Goal: Task Accomplishment & Management: Use online tool/utility

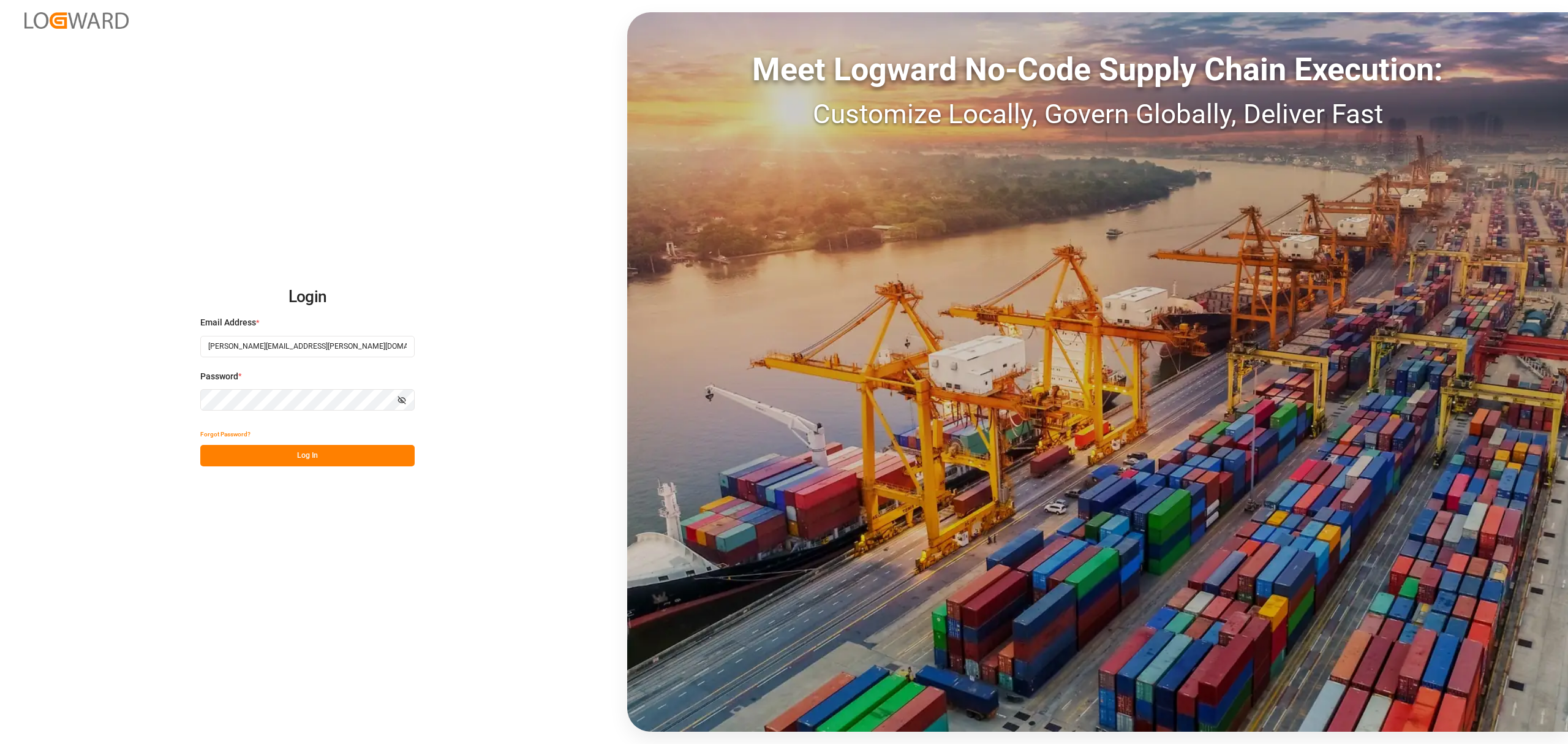
click at [304, 454] on button "Log In" at bounding box center [307, 456] width 214 height 22
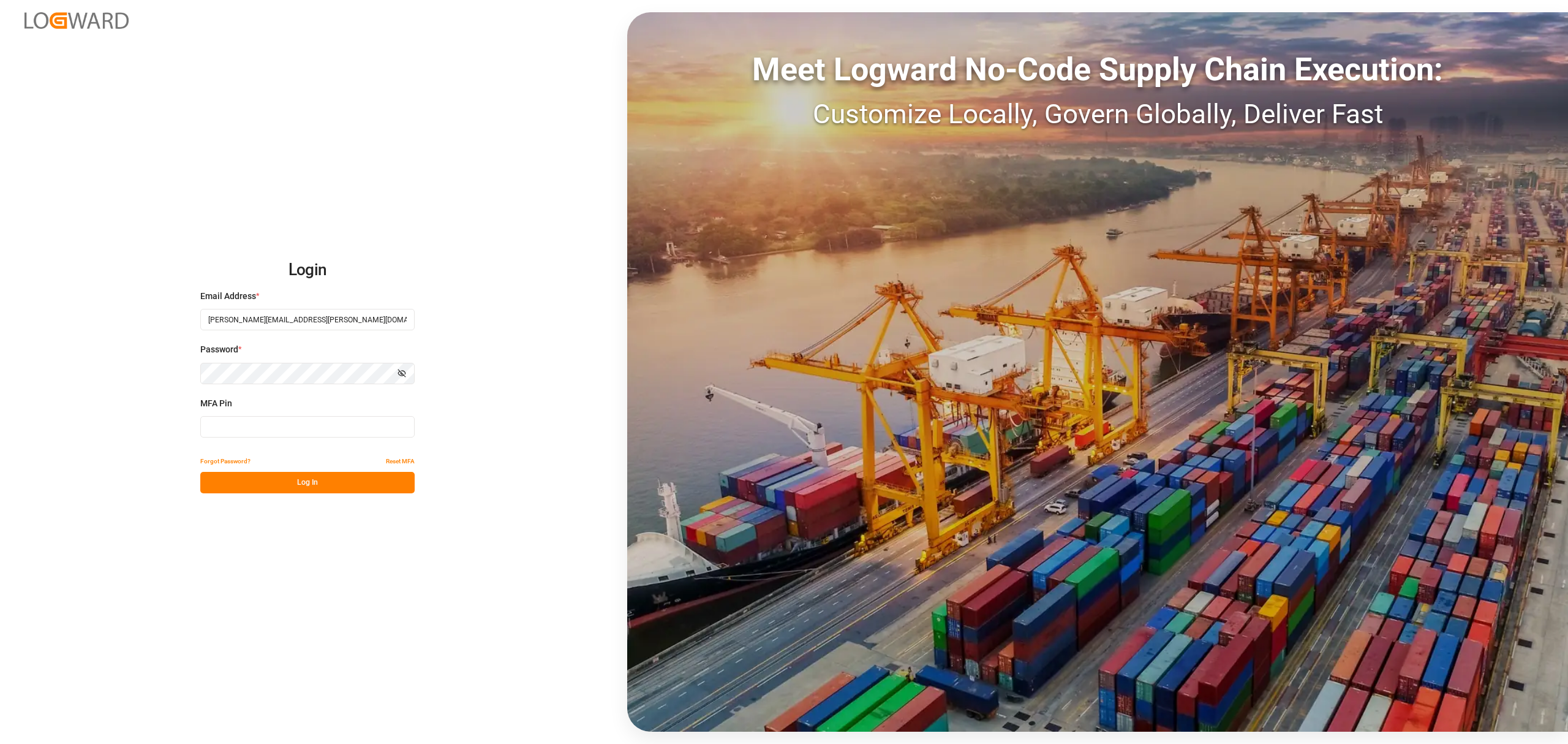
click at [259, 424] on input at bounding box center [307, 427] width 214 height 22
click at [261, 425] on input at bounding box center [307, 427] width 214 height 22
type input "248985"
click at [315, 481] on button "Log In" at bounding box center [307, 483] width 214 height 22
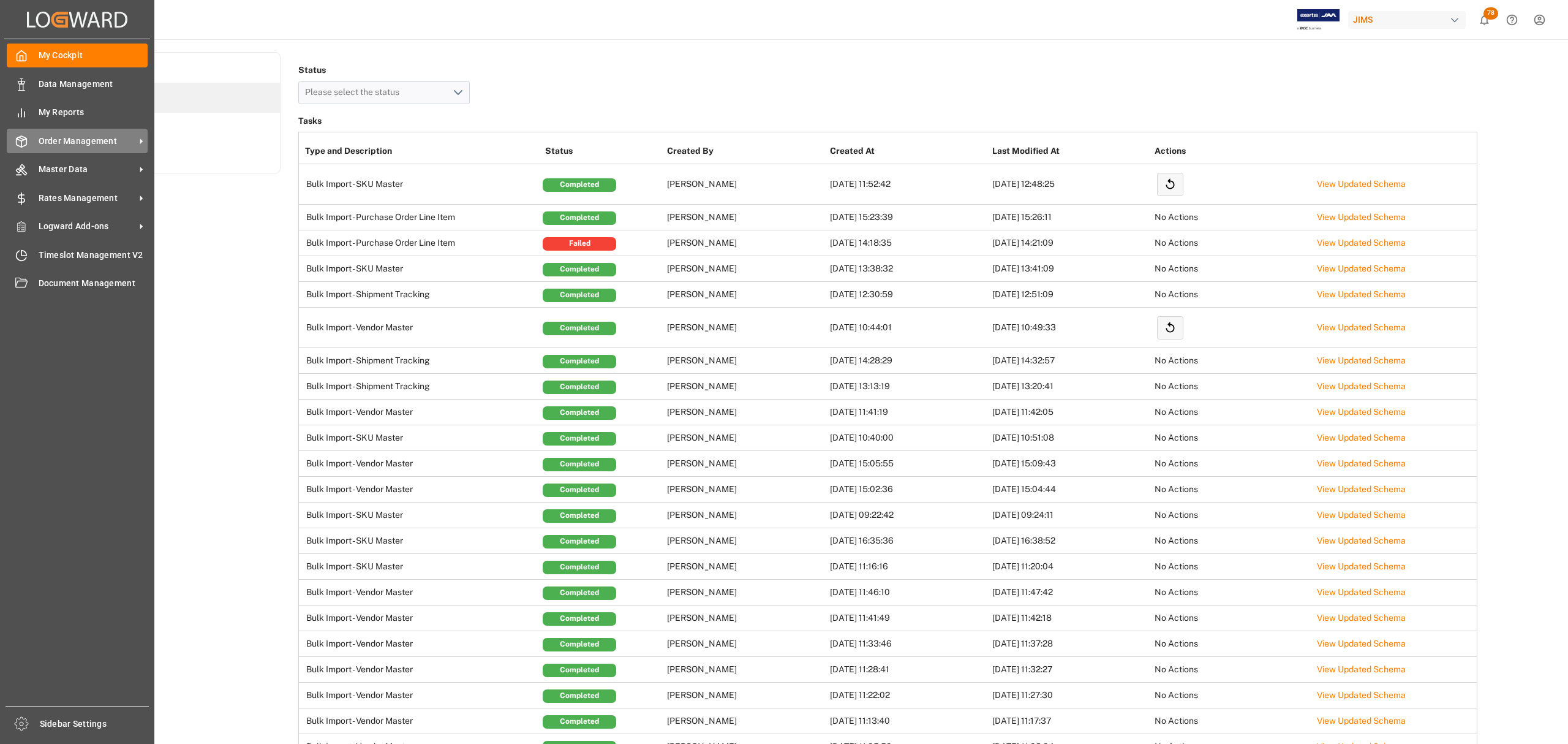
click at [64, 140] on span "Order Management" at bounding box center [87, 141] width 97 height 13
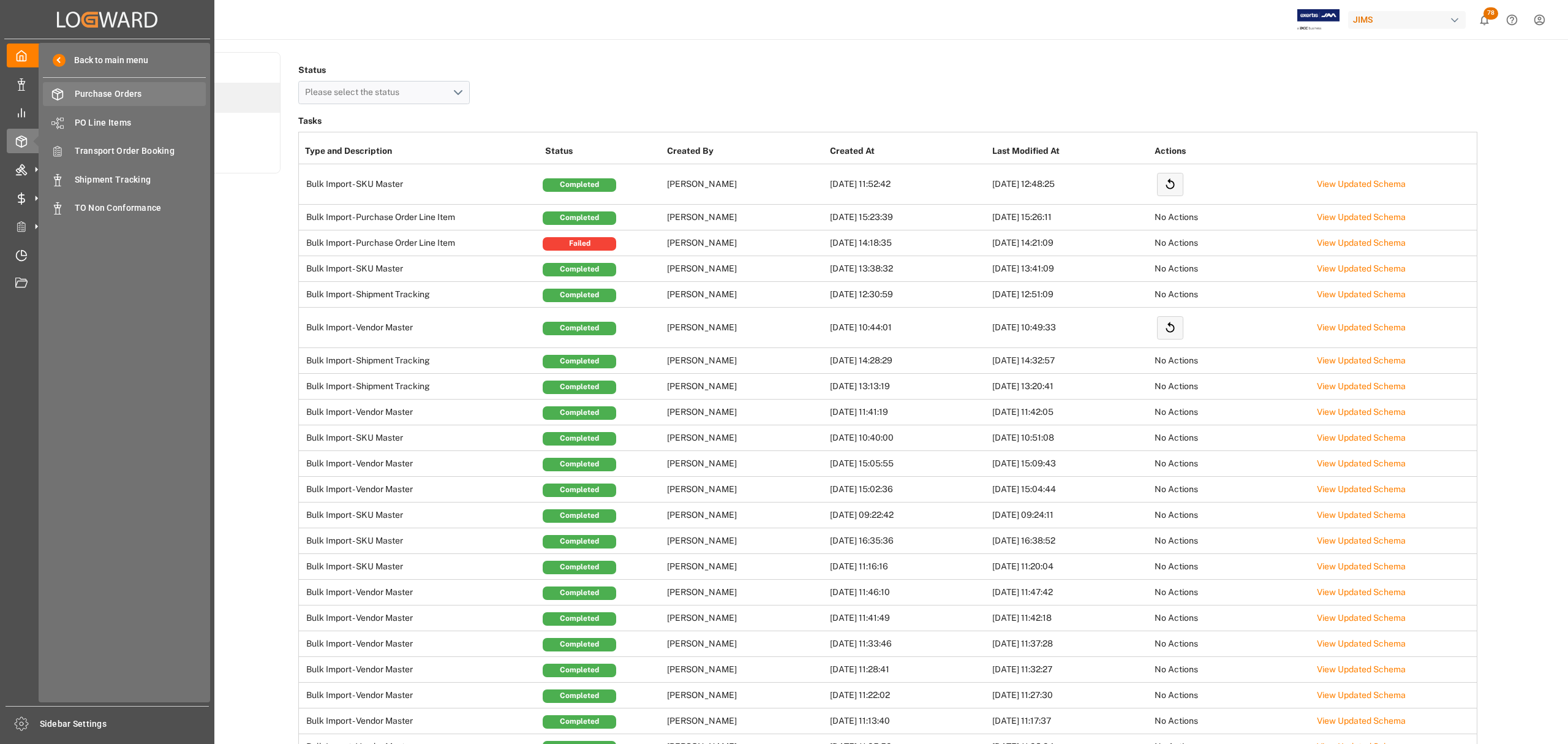
click at [109, 86] on div "Purchase Orders Purchase Orders" at bounding box center [125, 94] width 163 height 24
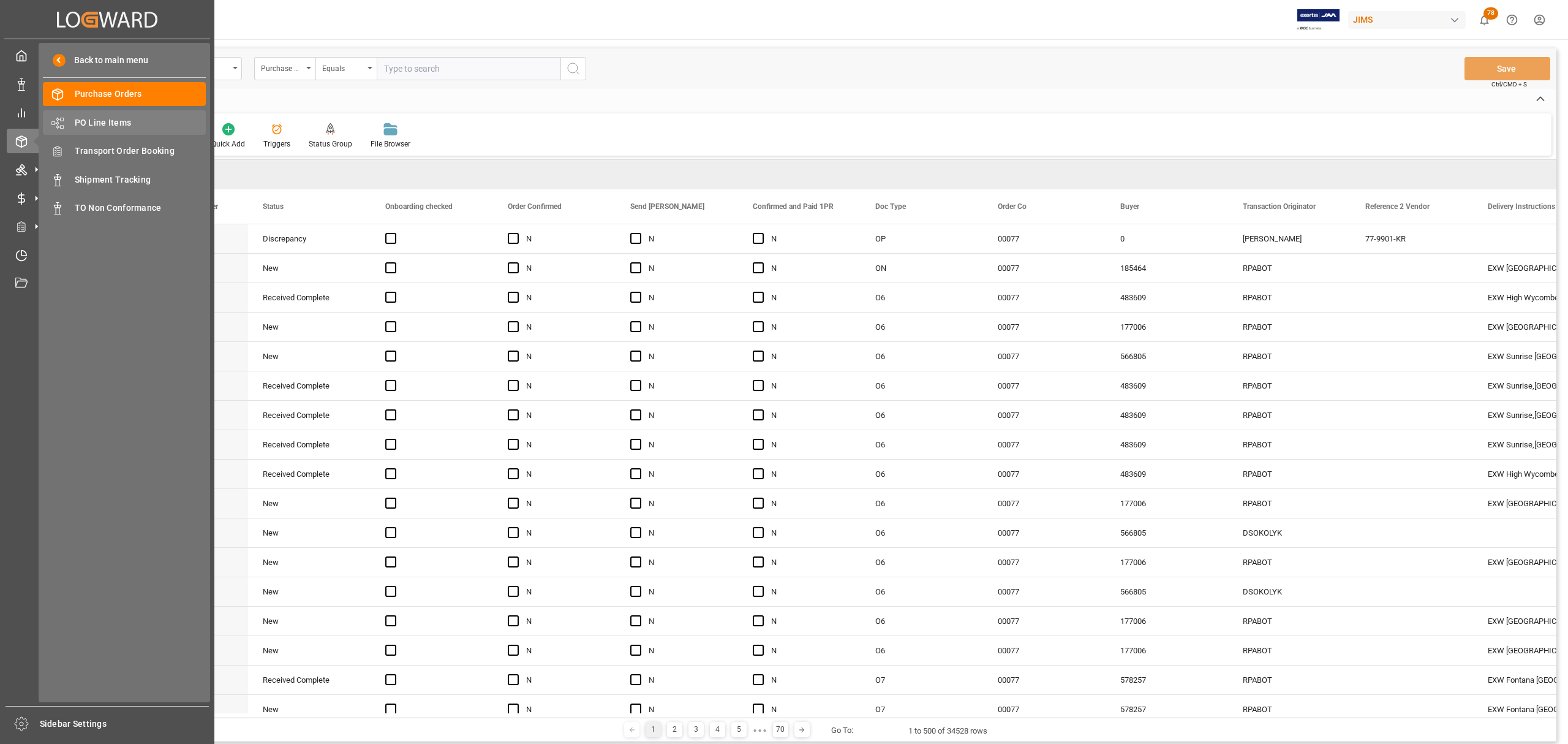
click at [85, 120] on span "PO Line Items" at bounding box center [140, 122] width 132 height 13
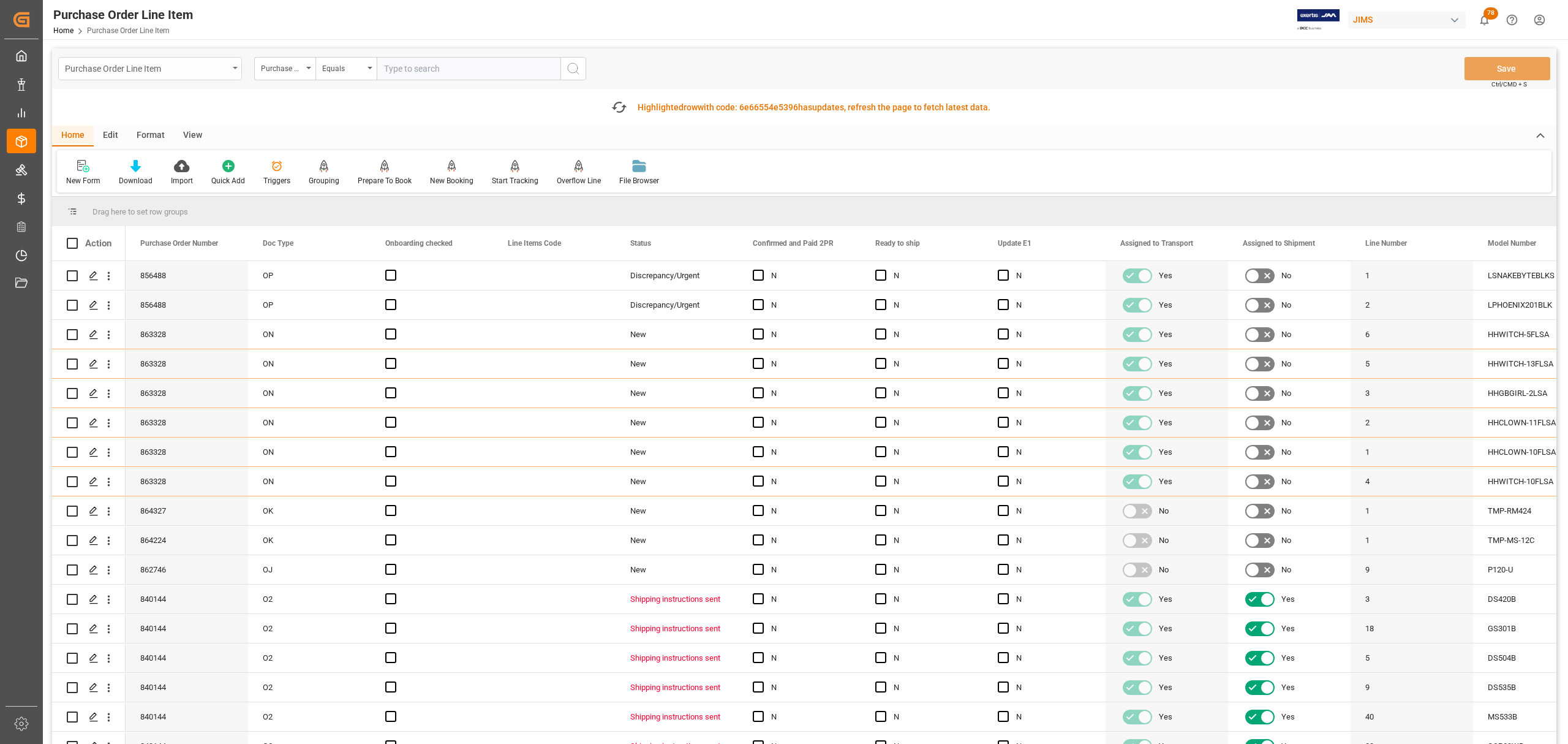
click at [232, 67] on div "Purchase Order Line Item" at bounding box center [150, 69] width 184 height 23
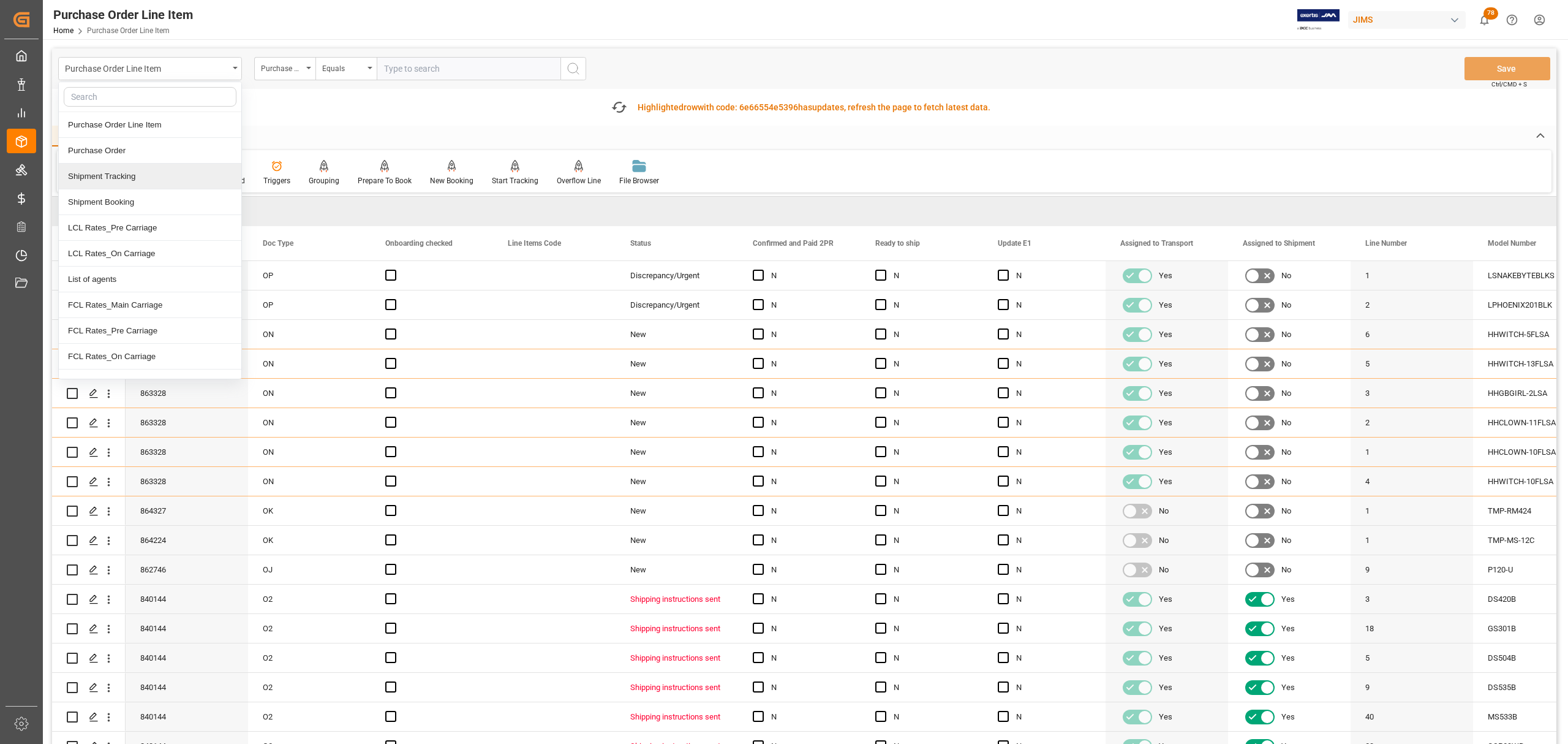
click at [122, 177] on div "Shipment Tracking" at bounding box center [149, 176] width 182 height 25
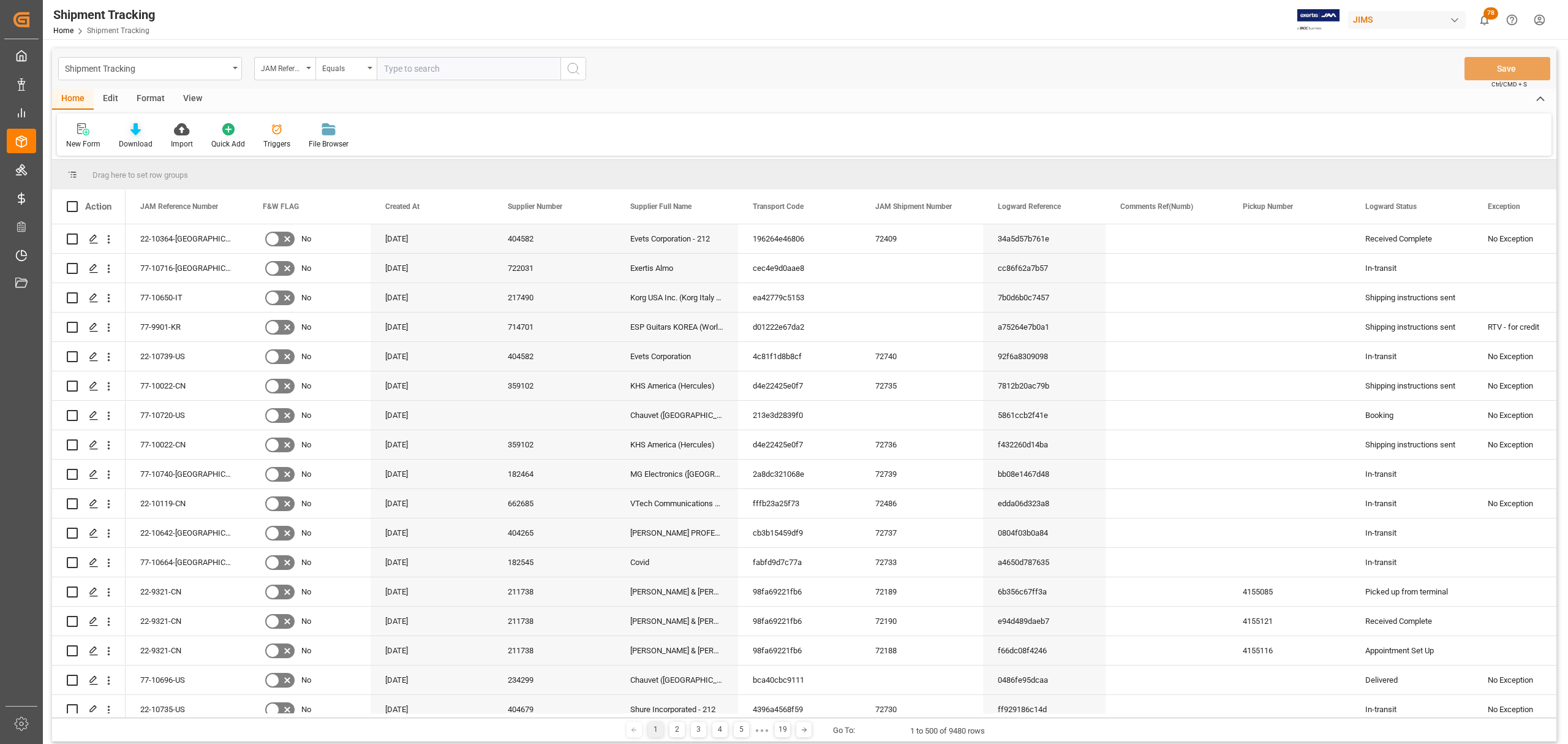
click at [133, 130] on icon at bounding box center [135, 129] width 11 height 12
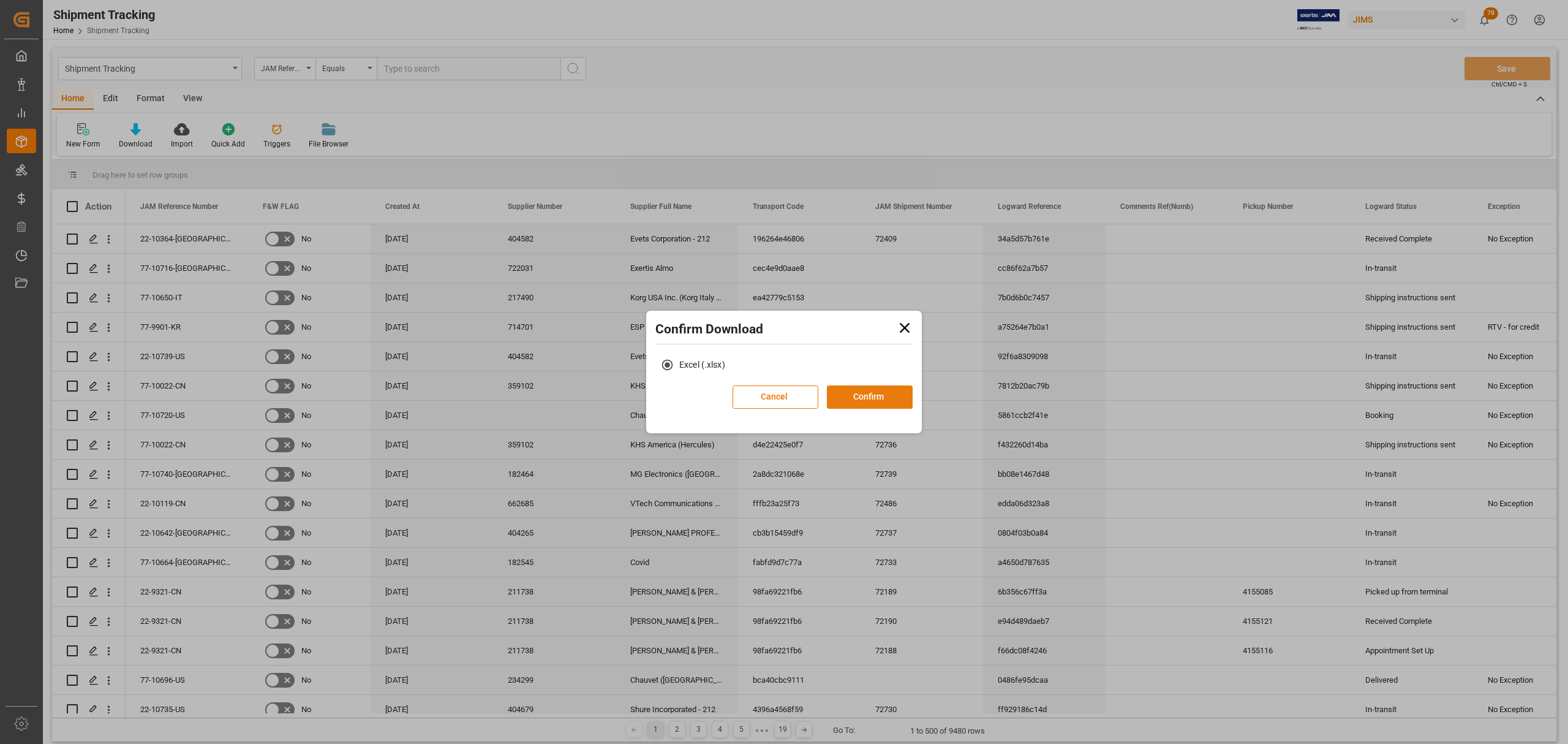
click at [860, 390] on button "Confirm" at bounding box center [869, 397] width 85 height 23
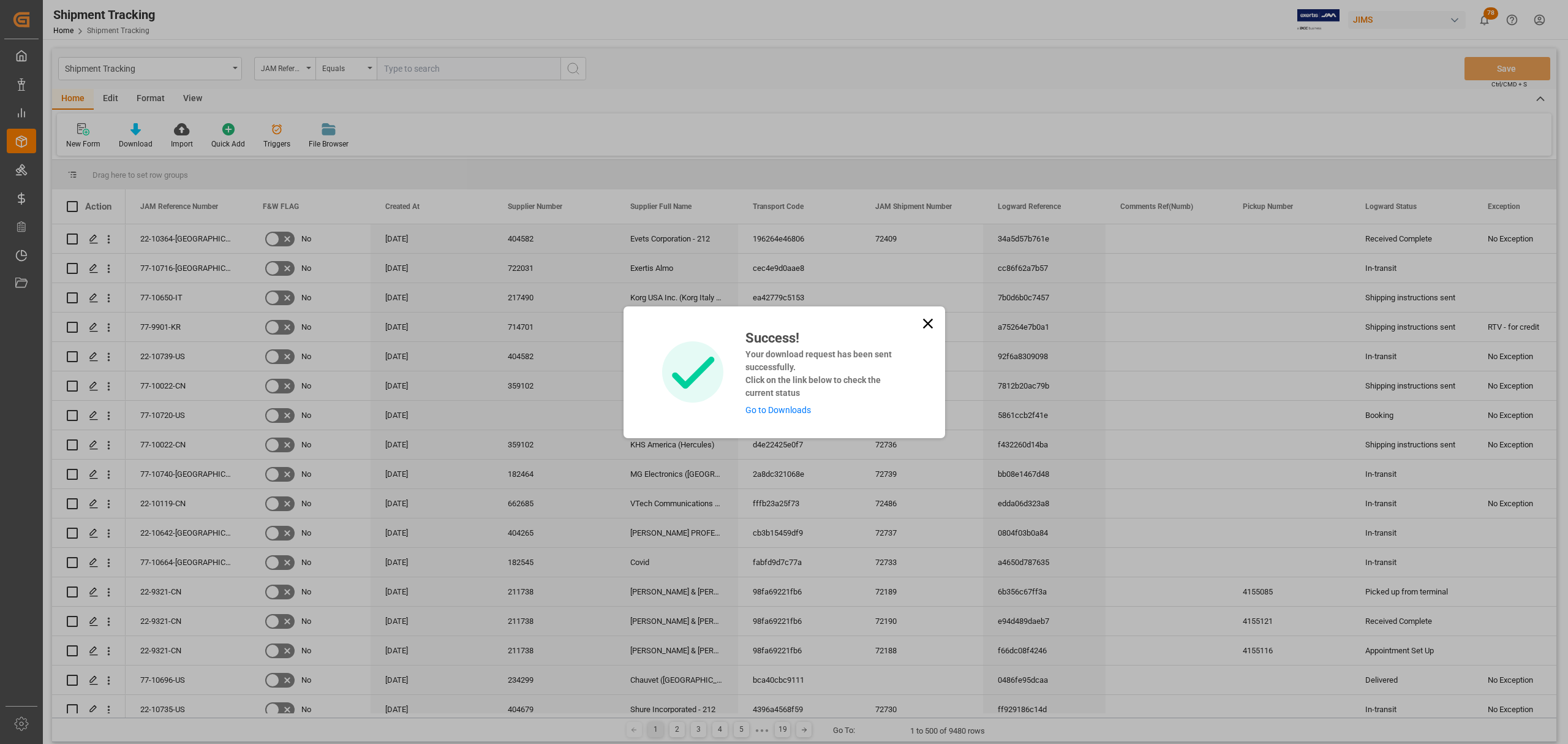
click at [792, 407] on link "Go to Downloads" at bounding box center [777, 410] width 65 height 10
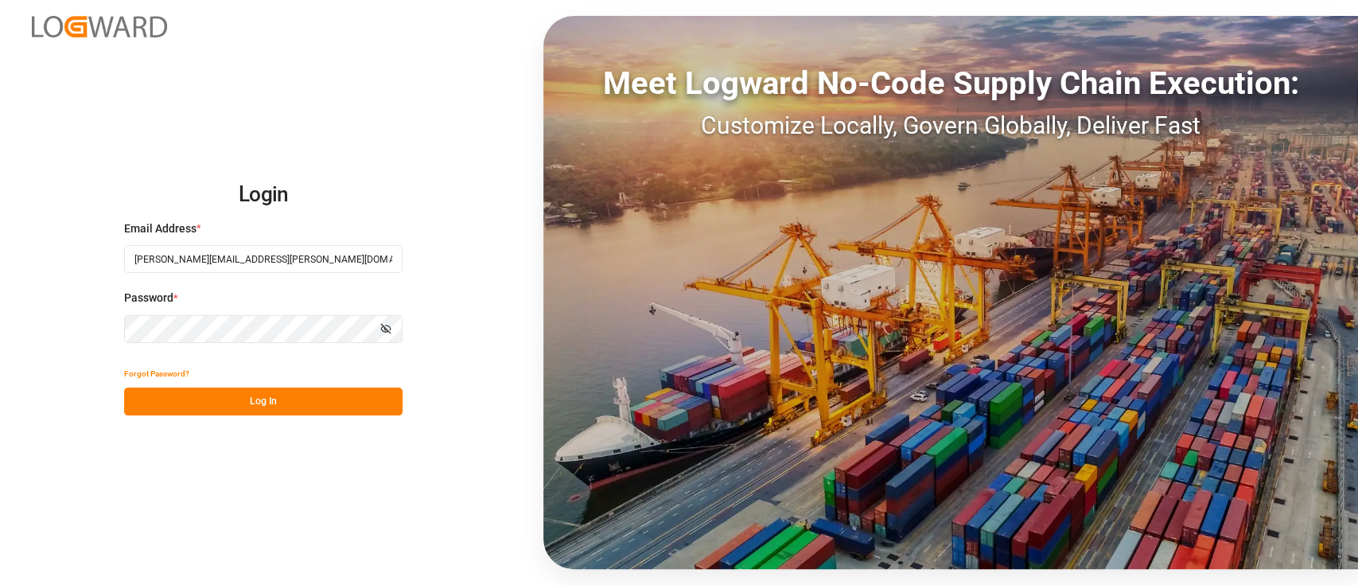
click at [256, 403] on button "Log In" at bounding box center [263, 402] width 278 height 28
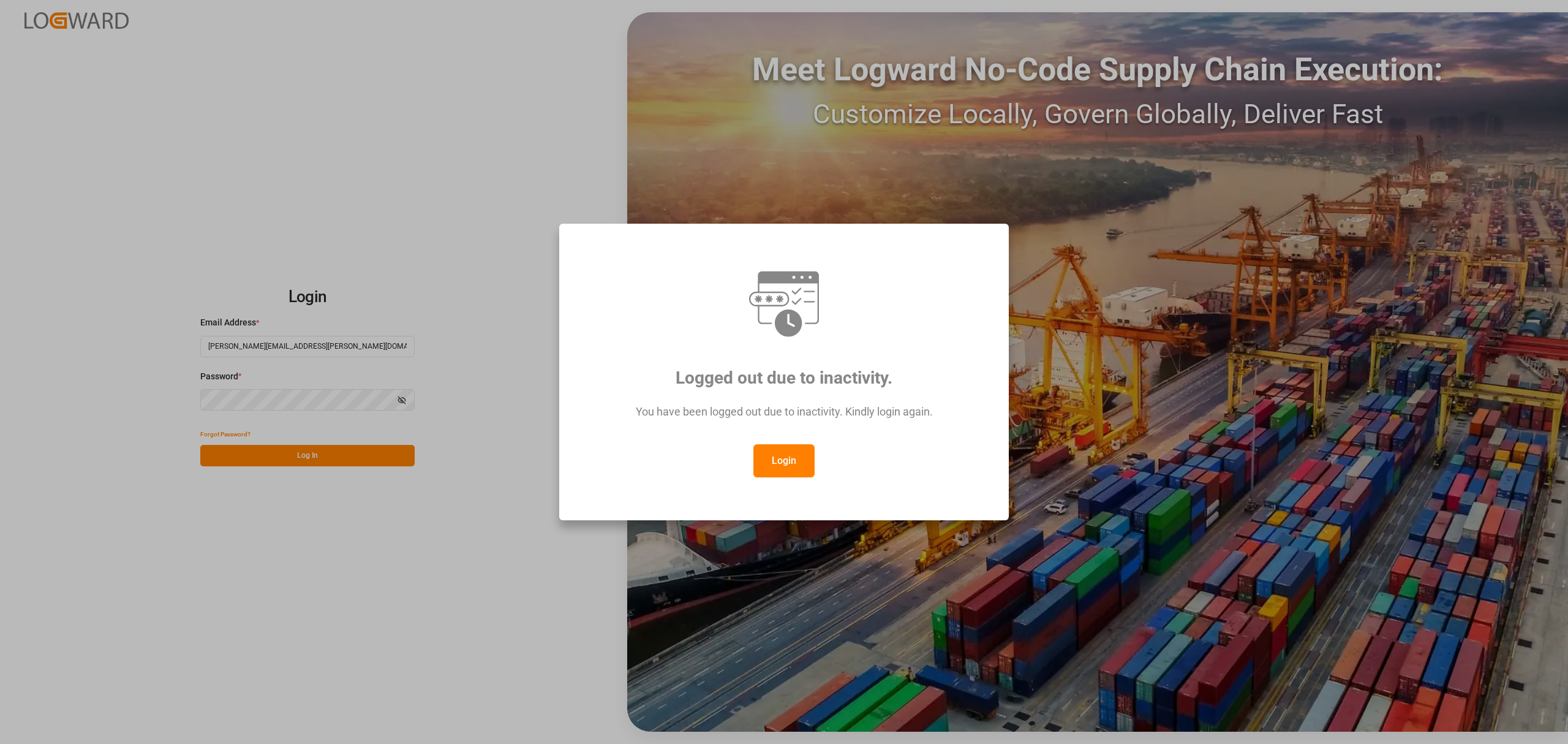
click at [784, 467] on button "Login" at bounding box center [784, 461] width 62 height 33
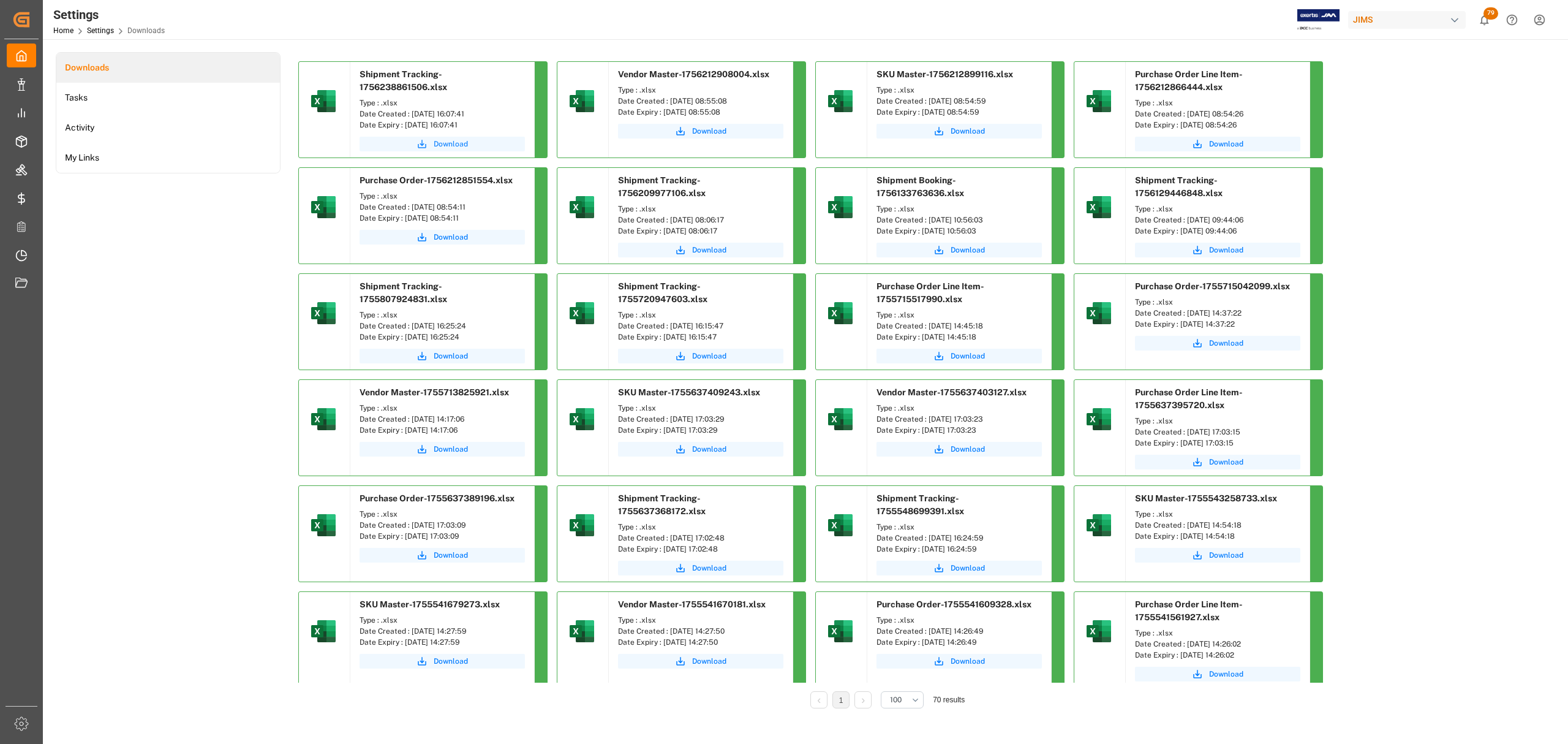
click at [451, 139] on span "Download" at bounding box center [450, 144] width 35 height 11
click at [122, 287] on div "Downloads Tasks Activity My Links" at bounding box center [168, 389] width 225 height 673
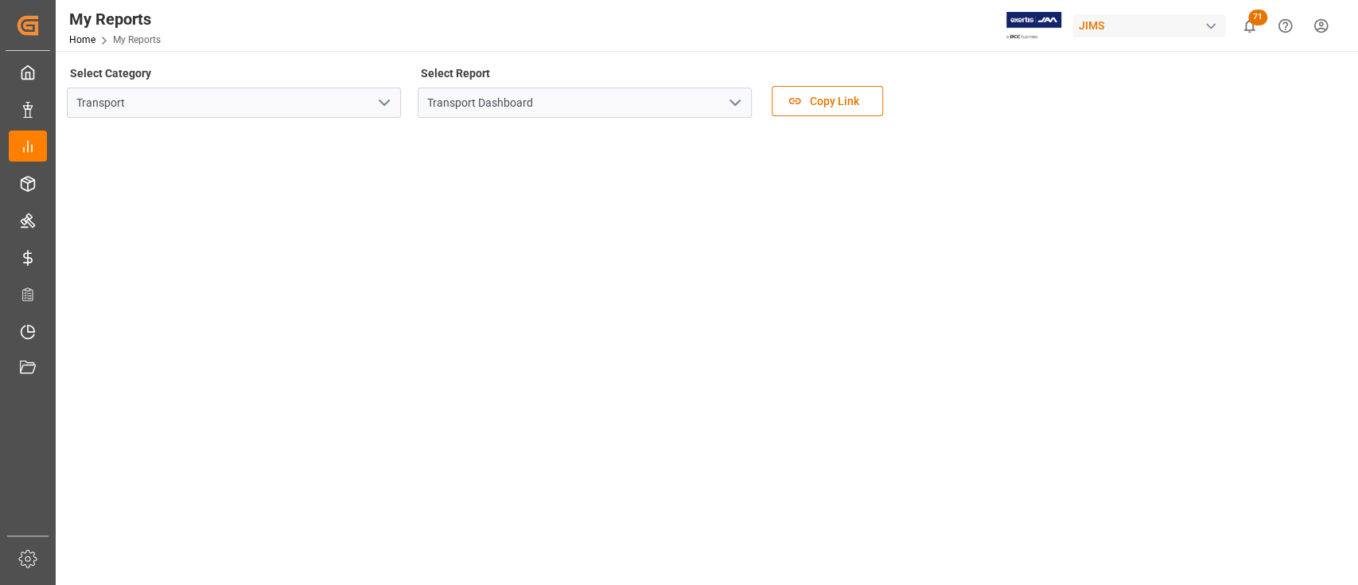
click at [534, 34] on div "My Reports Home My Reports JIMS 71 Notifications Only show unread All Watching …" at bounding box center [702, 25] width 1314 height 51
click at [826, 29] on div "My Reports Home My Reports JIMS 71 Notifications Only show unread All Watching …" at bounding box center [702, 25] width 1314 height 51
